Goal: Transaction & Acquisition: Purchase product/service

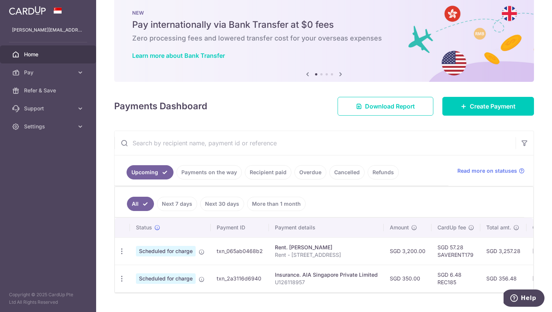
scroll to position [31, 0]
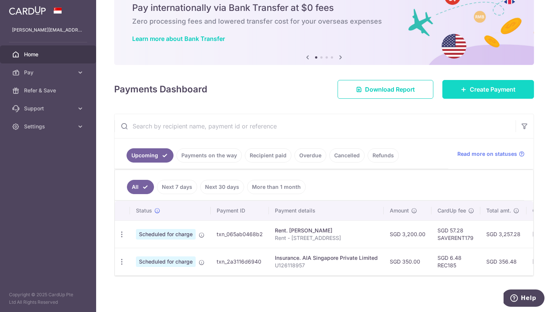
click at [480, 89] on span "Create Payment" at bounding box center [493, 89] width 46 height 9
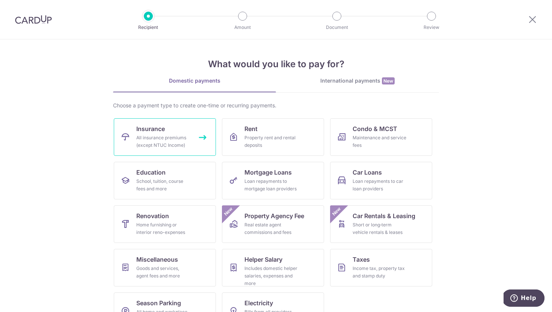
click at [169, 135] on div "All insurance premiums (except NTUC Income)" at bounding box center [163, 141] width 54 height 15
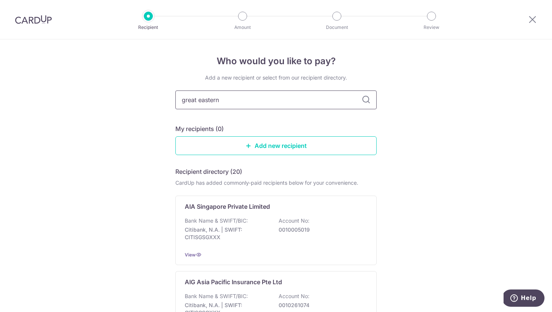
type input "great eastern"
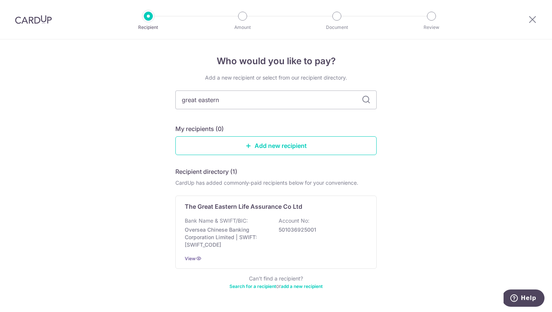
click at [238, 193] on div "Recipient directory (1) CardUp has added commonly-paid recipients below for you…" at bounding box center [275, 228] width 201 height 123
click at [240, 232] on p "Oversea Chinese Banking Corporation Limited | SWIFT: OCBCSGSGXXX" at bounding box center [227, 237] width 84 height 23
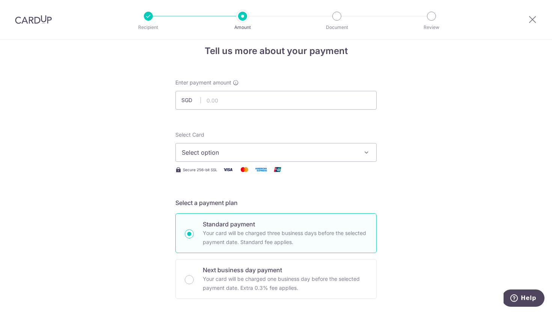
scroll to position [17, 0]
